Goal: Task Accomplishment & Management: Manage account settings

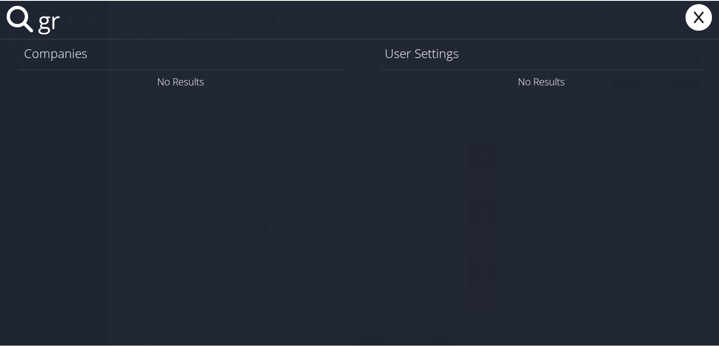
type input "g"
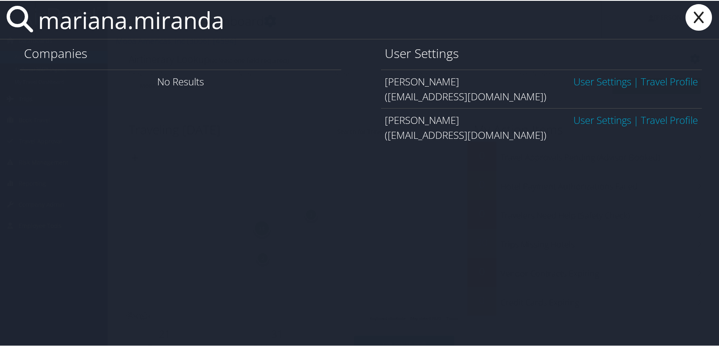
type input "mariana.miranda"
click at [600, 81] on link "User Settings" at bounding box center [602, 81] width 58 height 14
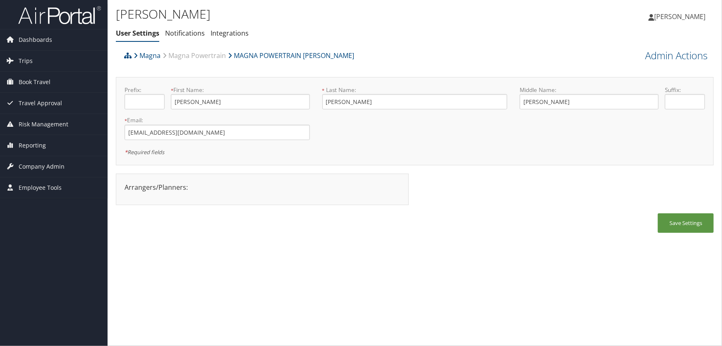
click at [359, 36] on ul "User Settings Notifications Integrations" at bounding box center [315, 33] width 398 height 15
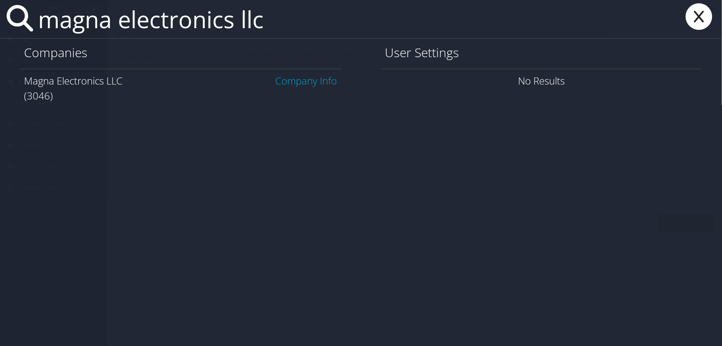
type input "magna electronics llc"
click at [288, 84] on link "Company Info" at bounding box center [307, 81] width 62 height 14
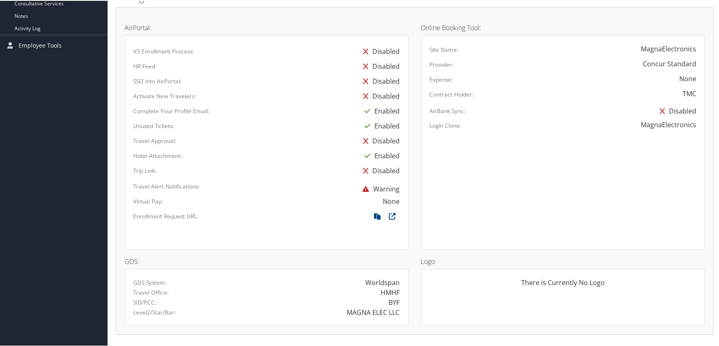
scroll to position [376, 0]
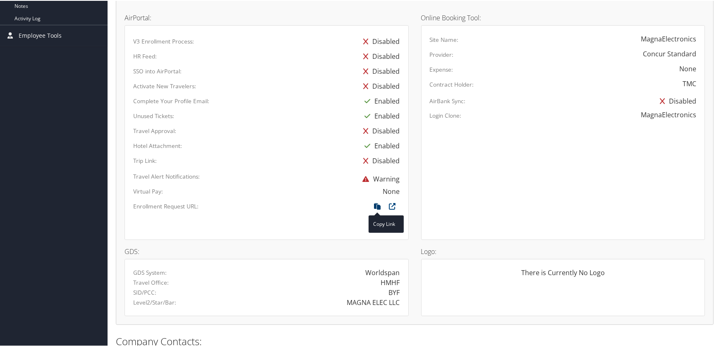
click at [373, 206] on icon at bounding box center [377, 207] width 15 height 11
click at [391, 204] on icon at bounding box center [392, 207] width 15 height 11
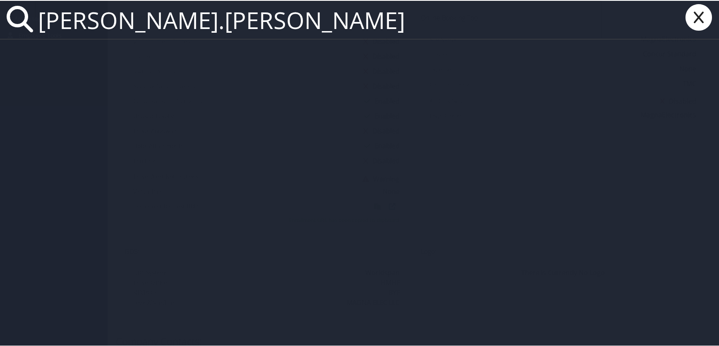
type input "michael.kerner"
